Goal: Transaction & Acquisition: Purchase product/service

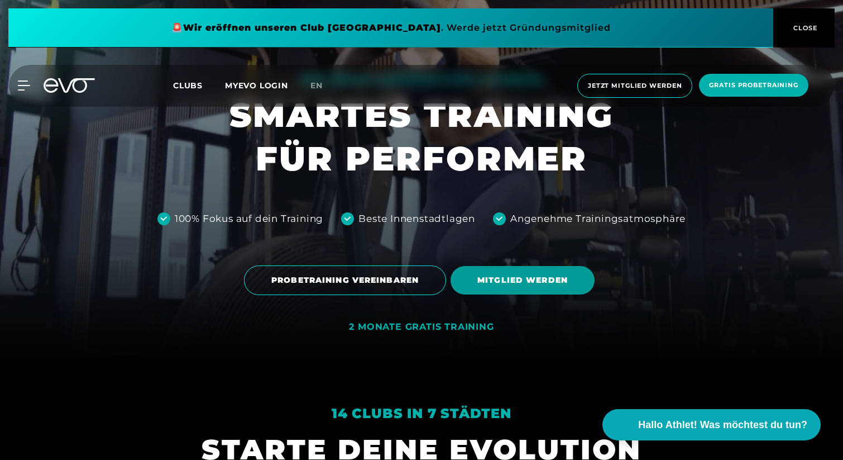
click at [522, 286] on span "MITGLIED WERDEN" at bounding box center [523, 280] width 144 height 28
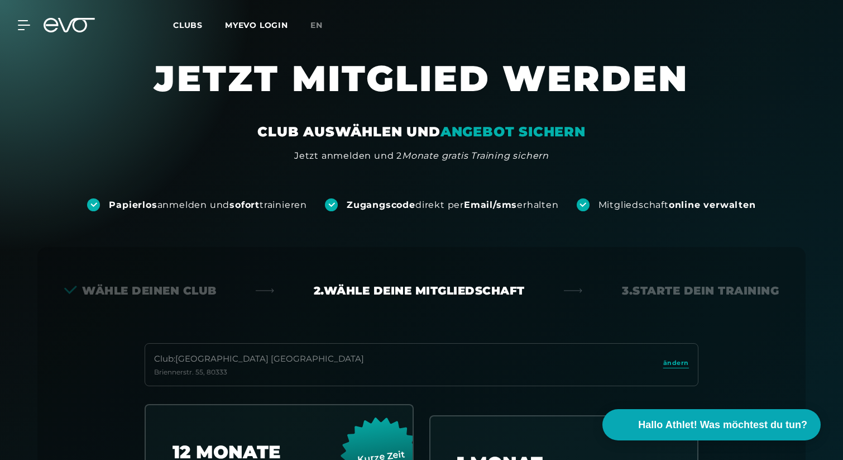
click at [192, 32] on div "MyEVO Login Über EVO Mitgliedschaften Probetraining TAGESPASS EVO Studios [GEOG…" at bounding box center [421, 25] width 839 height 32
click at [192, 26] on span "Clubs" at bounding box center [188, 25] width 30 height 10
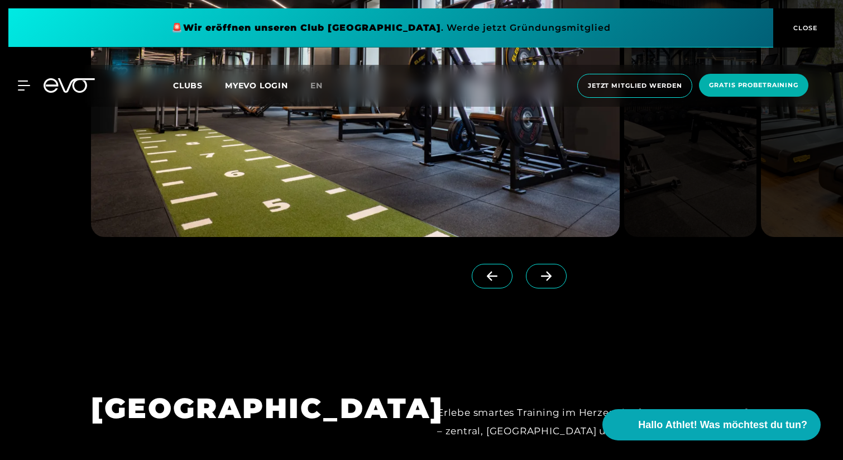
scroll to position [3156, 0]
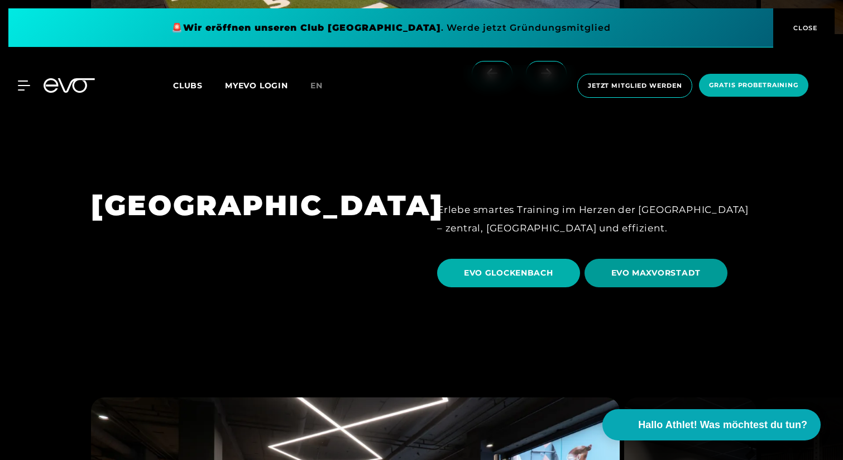
click at [662, 267] on span "EVO MAXVORSTADT" at bounding box center [657, 273] width 90 height 12
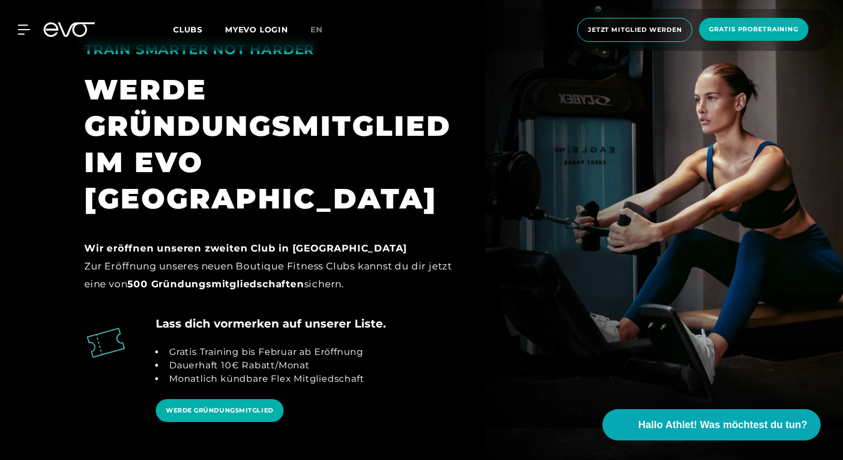
scroll to position [1119, 0]
